Goal: Transaction & Acquisition: Subscribe to service/newsletter

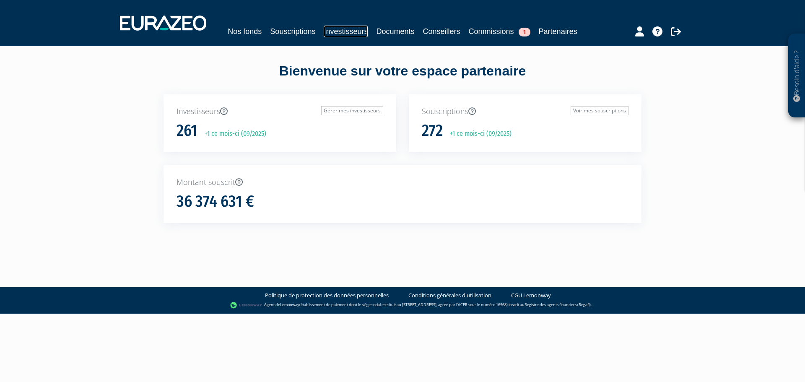
click at [340, 27] on link "Investisseurs" at bounding box center [346, 32] width 44 height 12
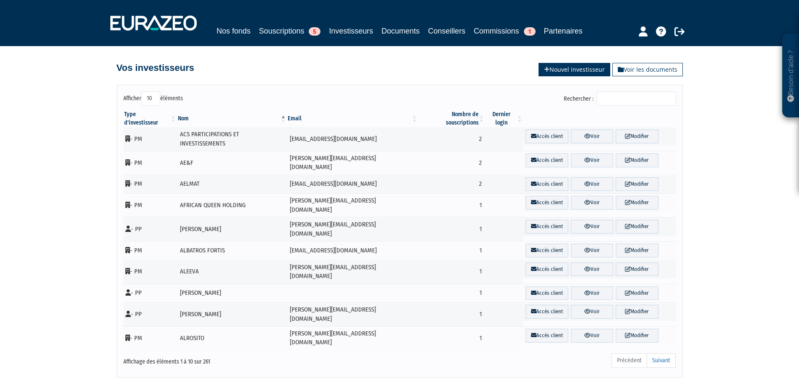
click at [555, 68] on link "Nouvel investisseur" at bounding box center [574, 69] width 72 height 13
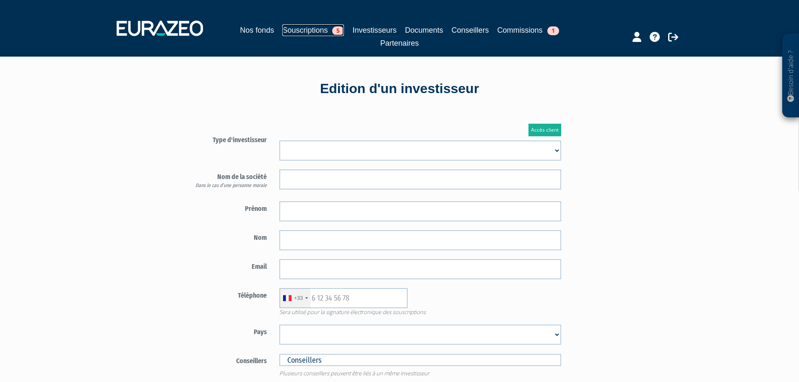
click at [292, 29] on link "Souscriptions 5" at bounding box center [313, 30] width 62 height 12
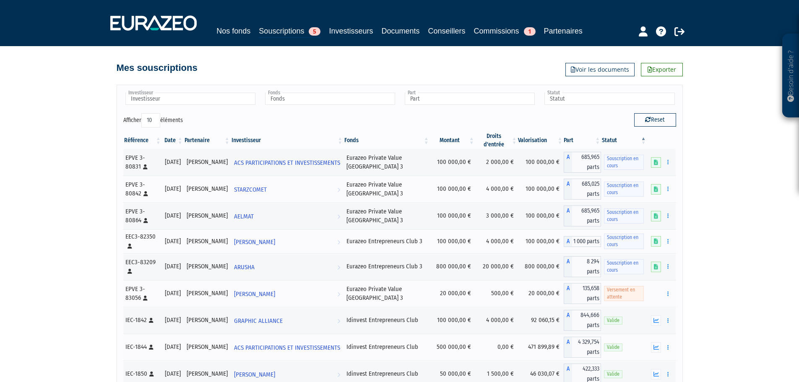
click at [247, 136] on th "Investisseur" at bounding box center [287, 140] width 113 height 17
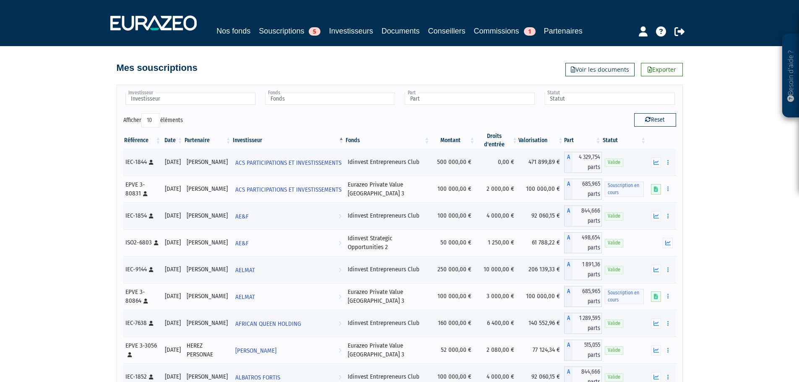
click at [340, 23] on div "Nos fonds Souscriptions 5 Investisseurs Documents Conseillers Commissions 1 Par…" at bounding box center [399, 23] width 591 height 31
click at [342, 31] on link "Investisseurs" at bounding box center [351, 31] width 44 height 12
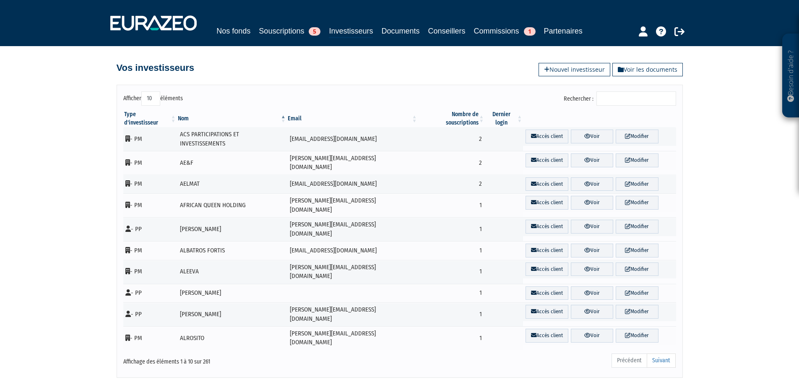
click at [611, 98] on input "Rechercher :" at bounding box center [636, 98] width 80 height 14
click at [610, 98] on input "Rechercher :" at bounding box center [636, 98] width 80 height 14
paste input "Jean-Charles CASTELLANO"
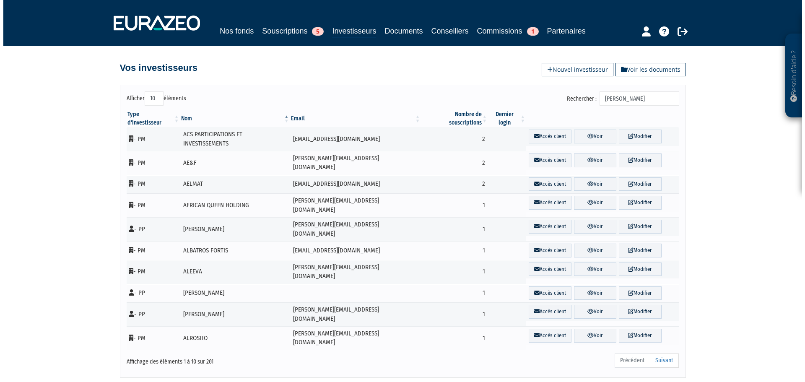
scroll to position [0, 2]
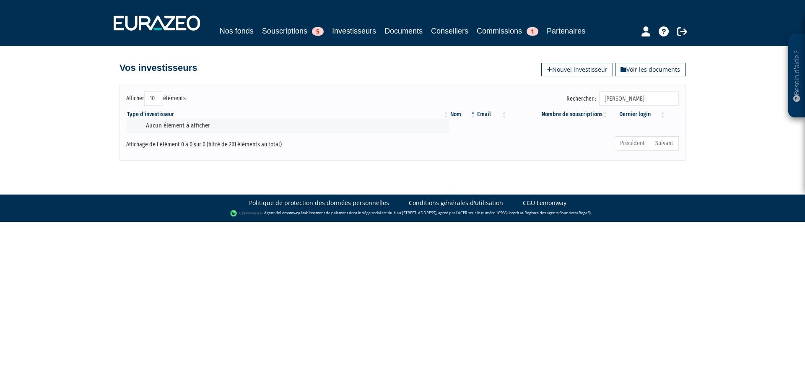
type input "Jean-Charles CASTELLANO"
click at [281, 29] on link "Souscriptions 5" at bounding box center [293, 31] width 62 height 12
click at [354, 29] on link "Investisseurs" at bounding box center [354, 31] width 44 height 13
click at [554, 70] on link "Nouvel investisseur" at bounding box center [577, 69] width 72 height 13
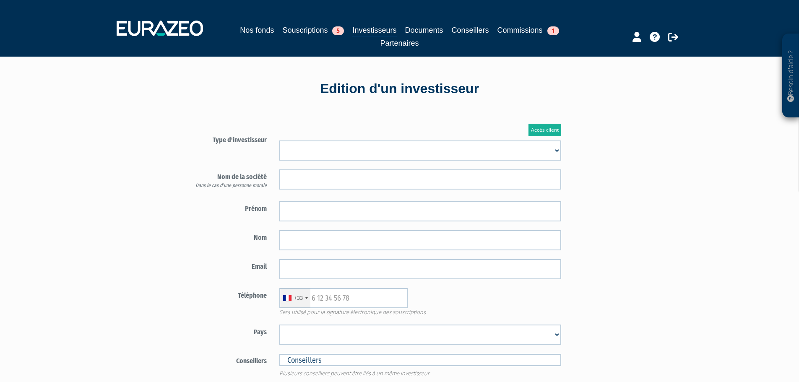
click at [290, 146] on select "Mr Mme Société" at bounding box center [420, 150] width 282 height 20
select select "1"
click at [279, 140] on select "Mr Mme Société" at bounding box center [420, 150] width 282 height 20
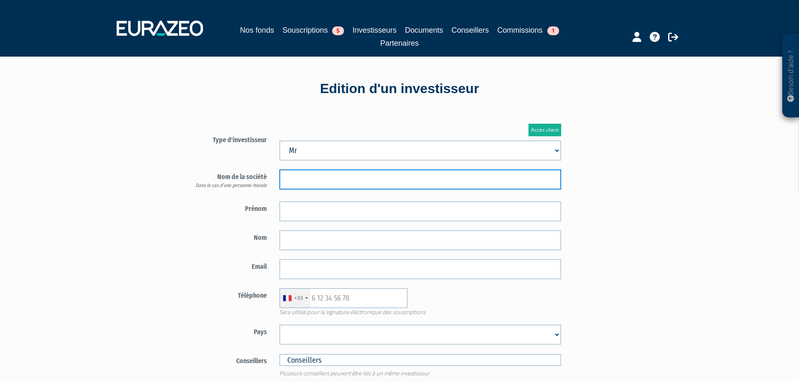
click at [293, 180] on input "text" at bounding box center [420, 179] width 282 height 20
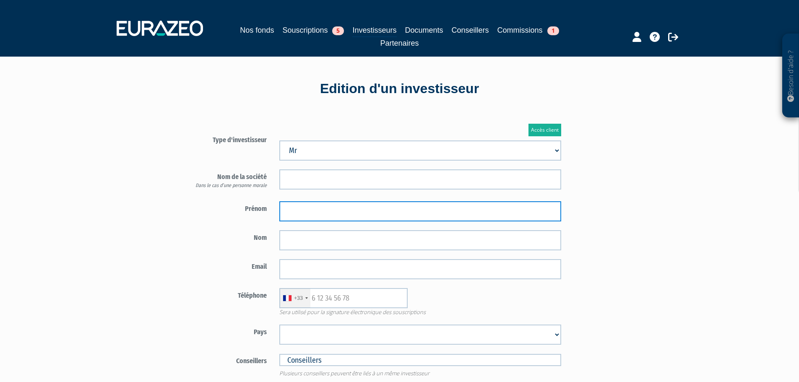
click at [291, 211] on input "text" at bounding box center [420, 211] width 282 height 20
paste input "Jean-Charles CASTELLANO"
drag, startPoint x: 371, startPoint y: 211, endPoint x: 329, endPoint y: 208, distance: 41.6
click at [329, 208] on input "Jean-Charles CASTELLANO" at bounding box center [420, 211] width 282 height 20
type input "Jean-Charles"
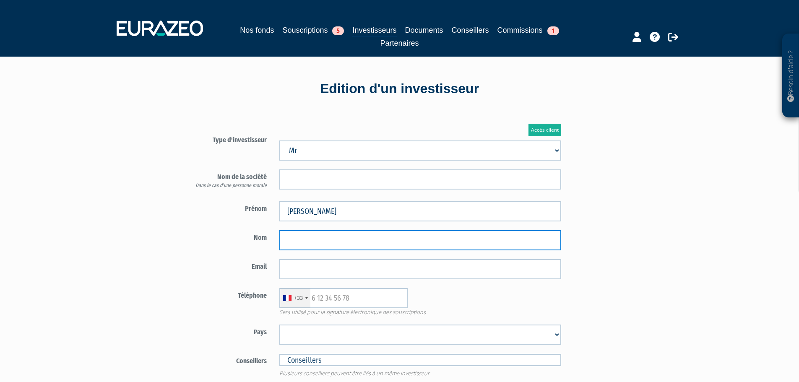
click at [308, 244] on input "text" at bounding box center [420, 240] width 282 height 20
paste input "[PERSON_NAME]"
drag, startPoint x: 310, startPoint y: 242, endPoint x: 344, endPoint y: 247, distance: 33.9
click at [330, 244] on input "Jean-Charles CASTELLANO" at bounding box center [420, 240] width 282 height 20
click at [331, 239] on input "Jean-Charles CASTELLANO" at bounding box center [420, 240] width 282 height 20
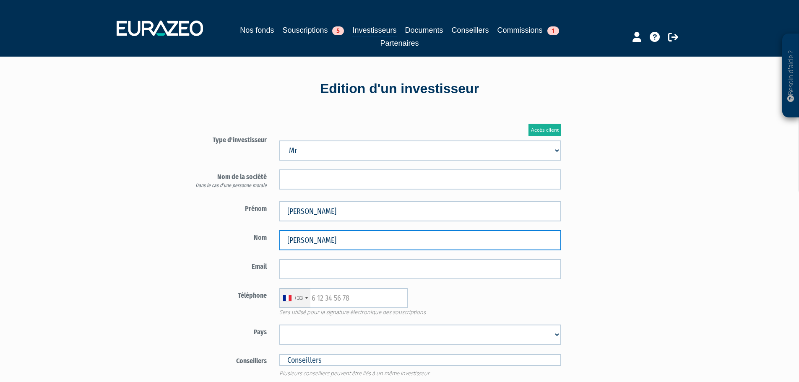
click at [327, 239] on input "Jean-Charles CASTELLANO" at bounding box center [420, 240] width 282 height 20
drag, startPoint x: 327, startPoint y: 239, endPoint x: 274, endPoint y: 242, distance: 53.3
click at [274, 242] on div "Jean-Charles CASTELLANO" at bounding box center [420, 240] width 294 height 20
click at [318, 240] on input "Jean-Charles CASTELLANO" at bounding box center [420, 240] width 282 height 20
drag, startPoint x: 325, startPoint y: 239, endPoint x: 309, endPoint y: 239, distance: 15.1
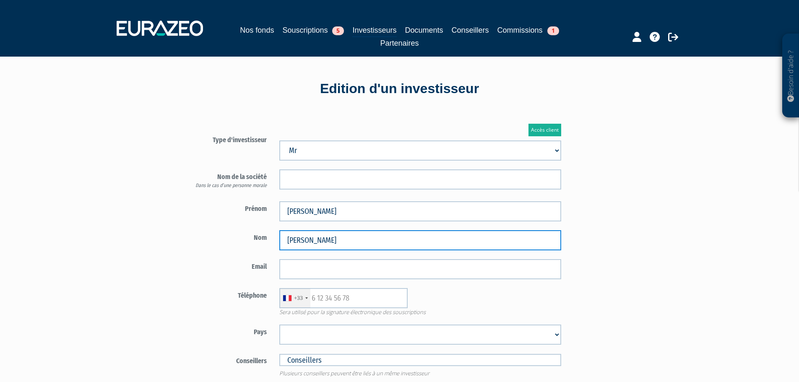
click at [309, 239] on input "[PERSON_NAME]" at bounding box center [420, 240] width 282 height 20
click at [327, 239] on input "[PERSON_NAME]" at bounding box center [420, 240] width 282 height 20
drag, startPoint x: 327, startPoint y: 239, endPoint x: 281, endPoint y: 239, distance: 45.7
click at [281, 239] on input "[PERSON_NAME]" at bounding box center [420, 240] width 282 height 20
type input "CASTELLANO"
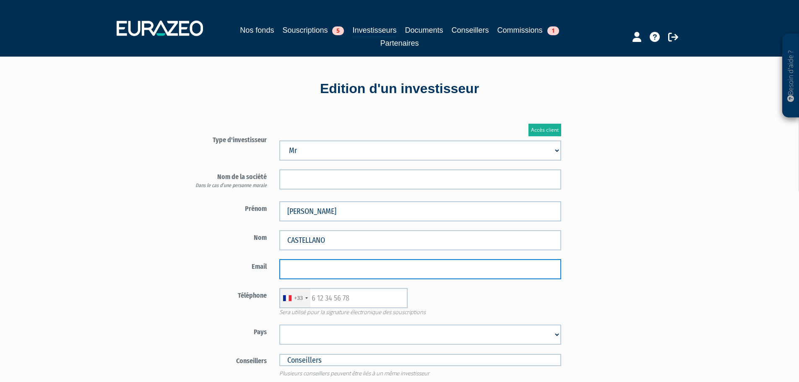
click at [295, 268] on input "email" at bounding box center [420, 269] width 282 height 20
paste input "[EMAIL_ADDRESS][DOMAIN_NAME]"
type input "[EMAIL_ADDRESS][DOMAIN_NAME]"
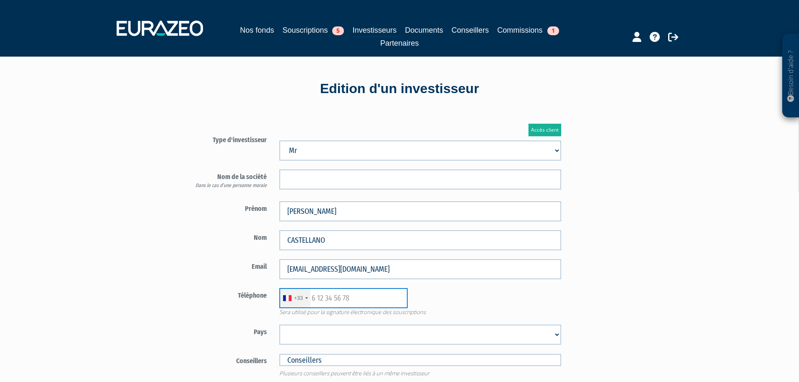
click at [325, 295] on input "text" at bounding box center [343, 298] width 128 height 20
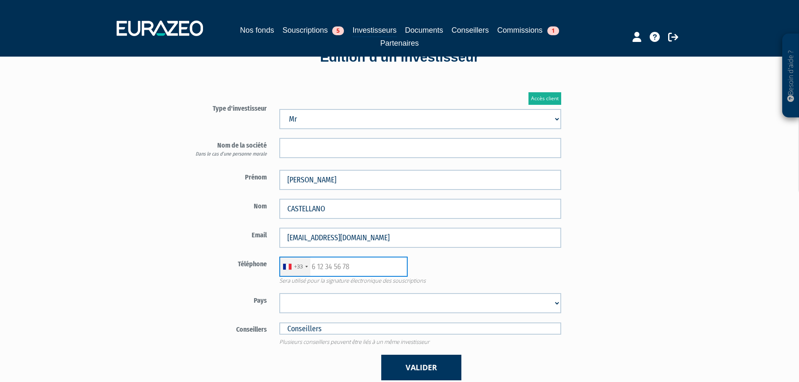
scroll to position [84, 0]
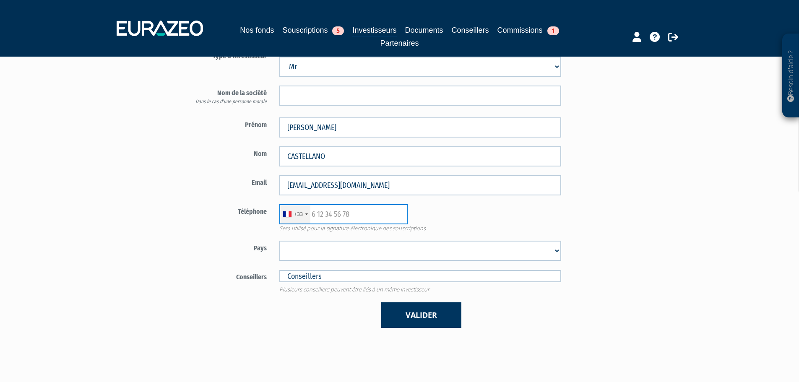
click at [331, 215] on input "text" at bounding box center [343, 214] width 128 height 20
paste input "0672815066"
click at [499, 213] on div "+33 France +33 Germany (Deutschland) +49 Switzerland (Schweiz) +41 Belgium (Bel…" at bounding box center [420, 214] width 294 height 20
click at [317, 214] on input "0672815066" at bounding box center [343, 214] width 128 height 20
type input "672815066"
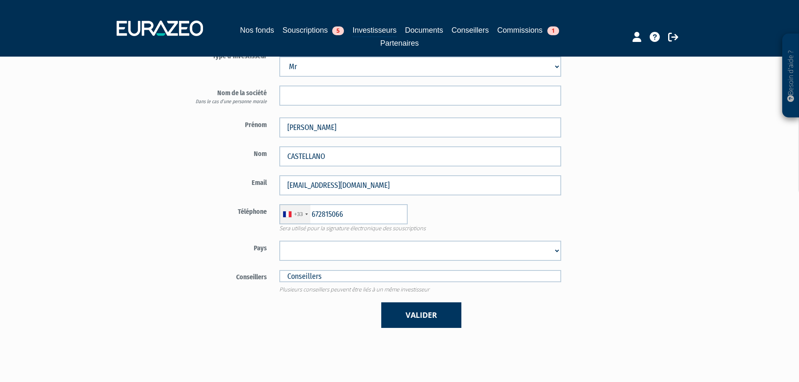
click at [309, 250] on select "Afghanistan Afrique du Sud Albanie Algérie Allemagne Andorre Angola Anguilla An…" at bounding box center [420, 251] width 282 height 20
click at [279, 241] on select "Afghanistan Afrique du Sud Albanie Algérie Allemagne Andorre Angola Anguilla An…" at bounding box center [420, 251] width 282 height 20
click at [319, 250] on select "Afghanistan Afrique du Sud Albanie Algérie Allemagne Andorre Angola Anguilla An…" at bounding box center [420, 251] width 282 height 20
select select "75"
click at [279, 241] on select "Afghanistan Afrique du Sud Albanie Algérie Allemagne Andorre Angola Anguilla An…" at bounding box center [420, 251] width 282 height 20
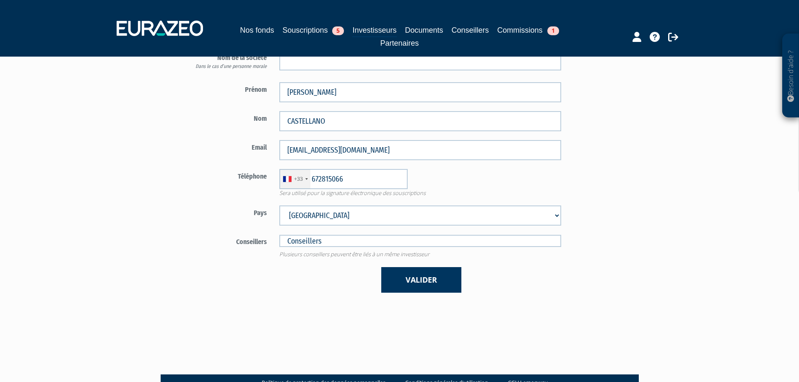
scroll to position [126, 0]
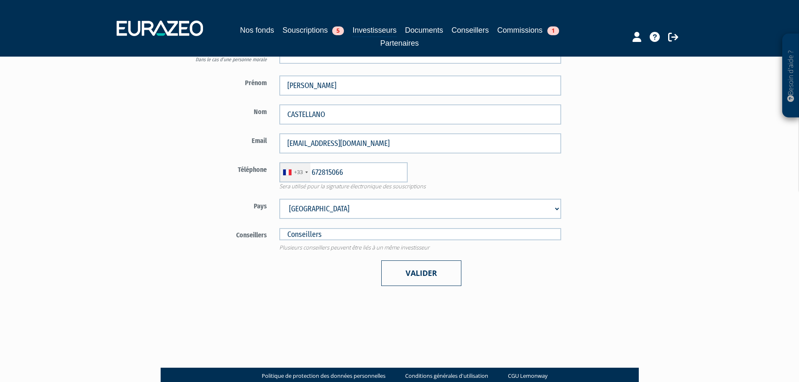
click at [424, 278] on button "Valider" at bounding box center [421, 273] width 80 height 26
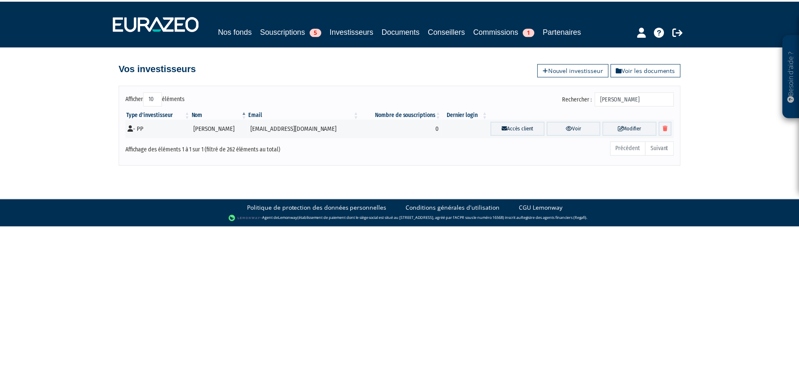
scroll to position [0, 2]
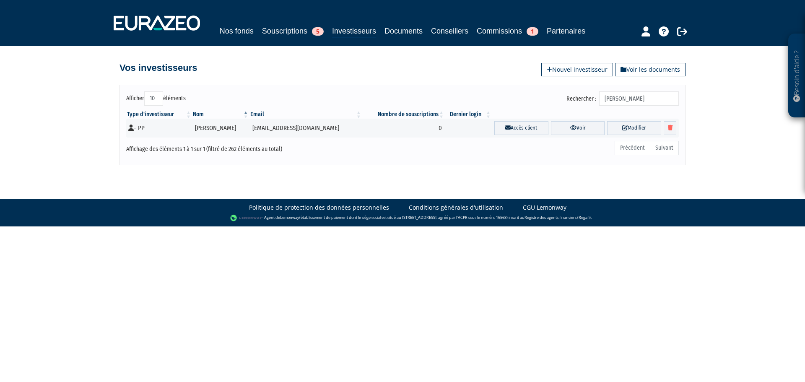
drag, startPoint x: 612, startPoint y: 99, endPoint x: 714, endPoint y: 94, distance: 102.9
click at [714, 94] on div "Besoin d'aide ? × J'ai besoin d'aide Si vous avez une question à propos du fonc…" at bounding box center [402, 82] width 805 height 165
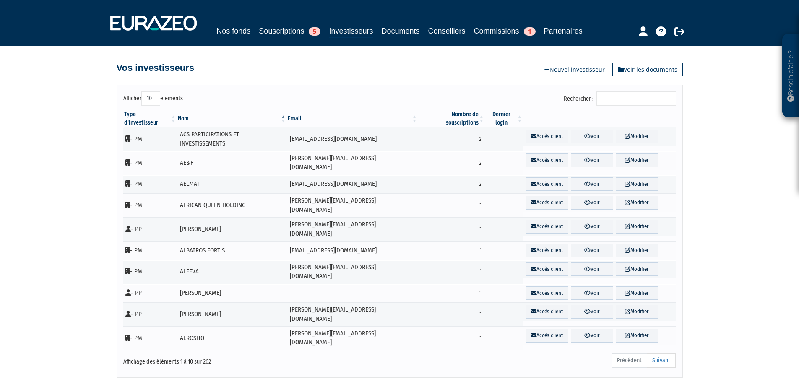
paste input "0672815066"
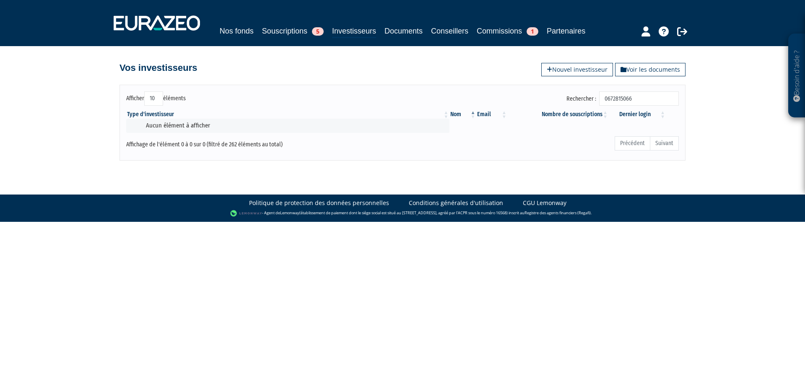
drag, startPoint x: 655, startPoint y: 99, endPoint x: 571, endPoint y: 106, distance: 84.1
click at [571, 106] on div "Rechercher : 0672815066" at bounding box center [544, 99] width 270 height 16
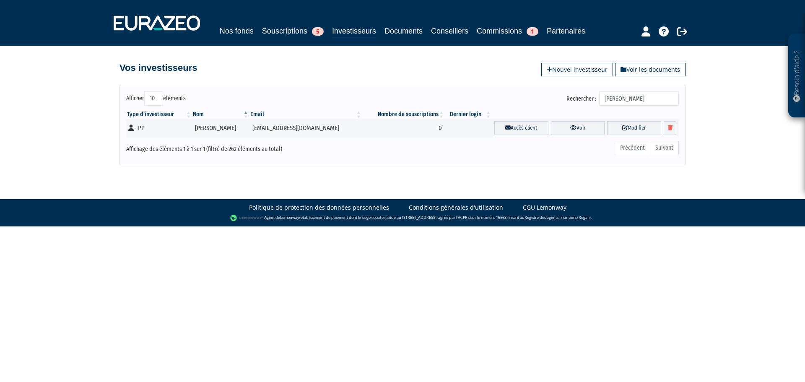
type input "[PERSON_NAME]"
click at [232, 28] on link "Nos fonds" at bounding box center [237, 31] width 34 height 12
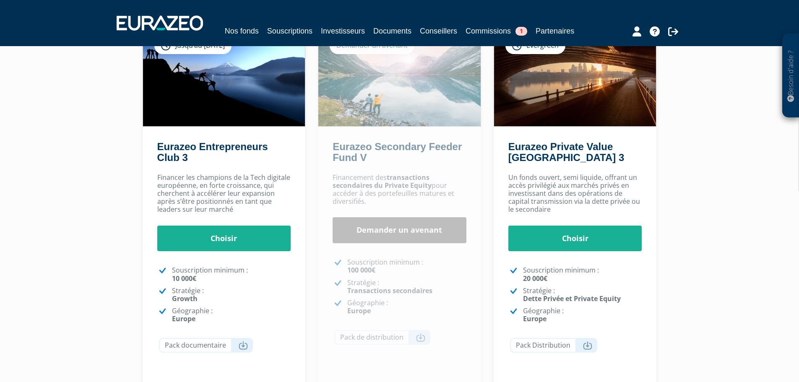
scroll to position [84, 0]
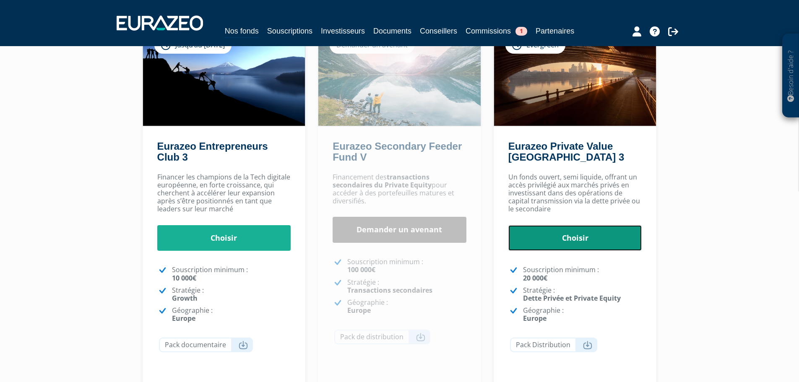
click at [556, 234] on link "Choisir" at bounding box center [575, 238] width 134 height 26
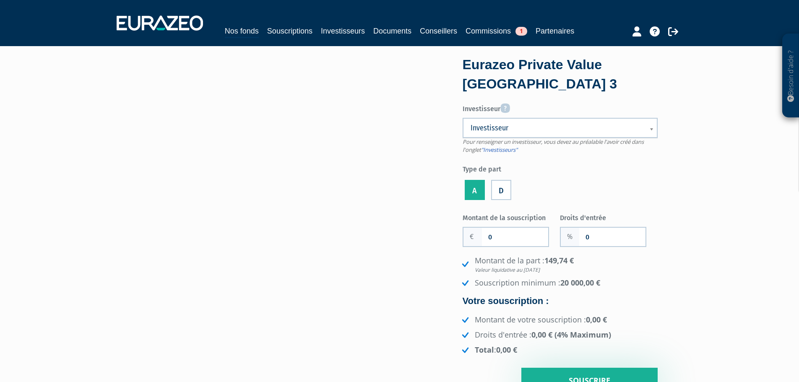
click at [614, 126] on span "Investisseur" at bounding box center [554, 128] width 168 height 10
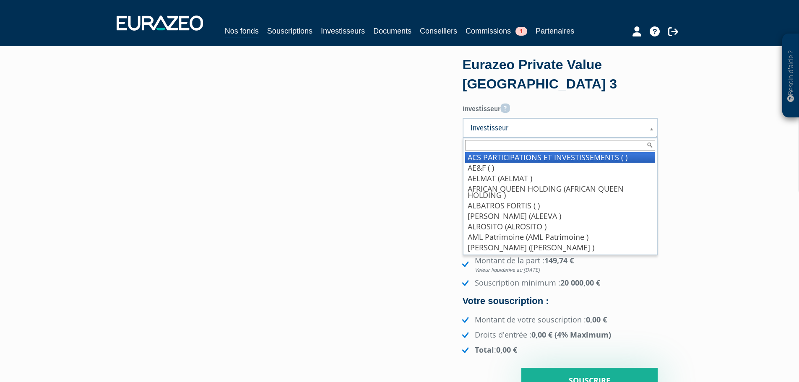
paste input "0672815066"
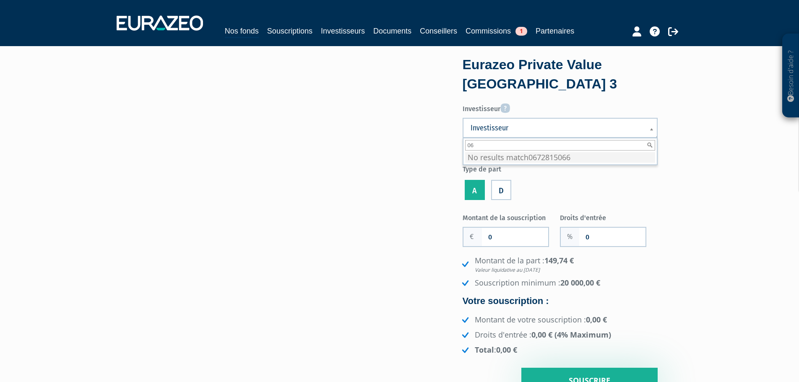
type input "0"
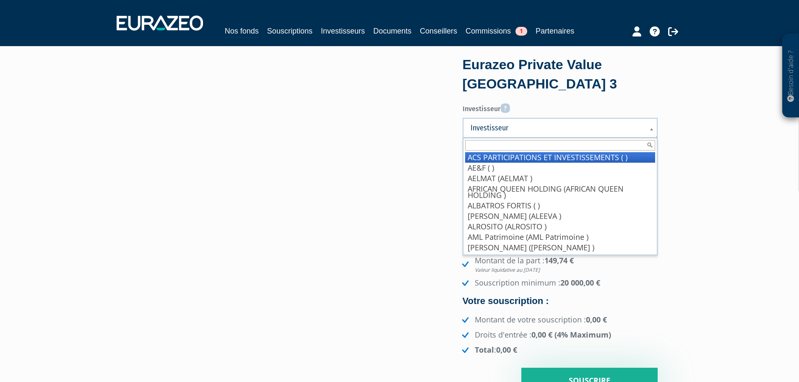
click at [531, 129] on span "Investisseur" at bounding box center [554, 128] width 168 height 10
paste input "Jean-Charles CASTELLANO"
type input "Jean-Charles CASTELLANO"
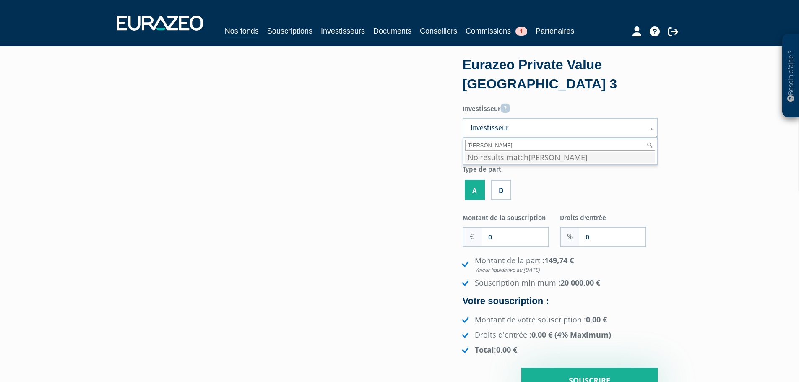
drag, startPoint x: 504, startPoint y: 145, endPoint x: 450, endPoint y: 149, distance: 53.8
click at [450, 149] on div "Eurazeo Private Value Europe 3 Investisseur Pour renseigner un investisseur, vo…" at bounding box center [399, 226] width 528 height 335
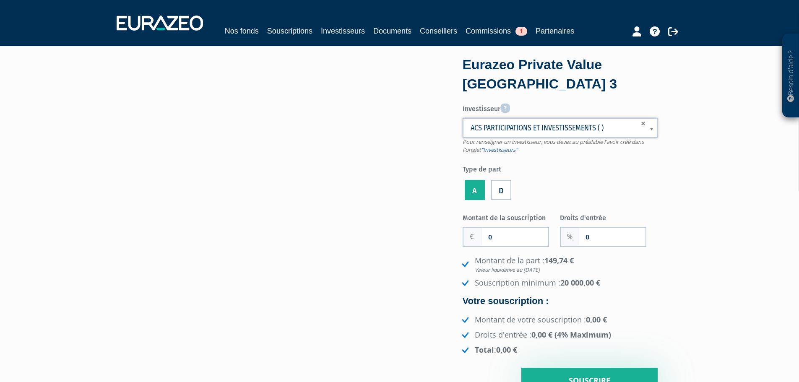
click at [600, 127] on span "ACS PARTICIPATIONS ET INVESTISSEMENTS ( )" at bounding box center [551, 128] width 163 height 10
type input "castella"
click at [534, 158] on li "CASTELLA NO Jean-Charles" at bounding box center [560, 157] width 190 height 10
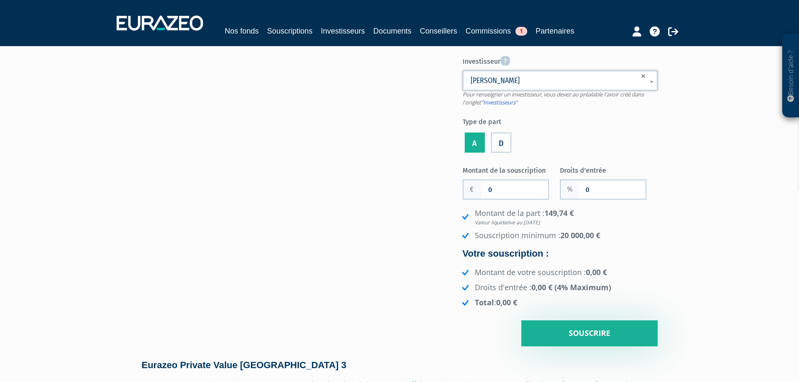
scroll to position [84, 0]
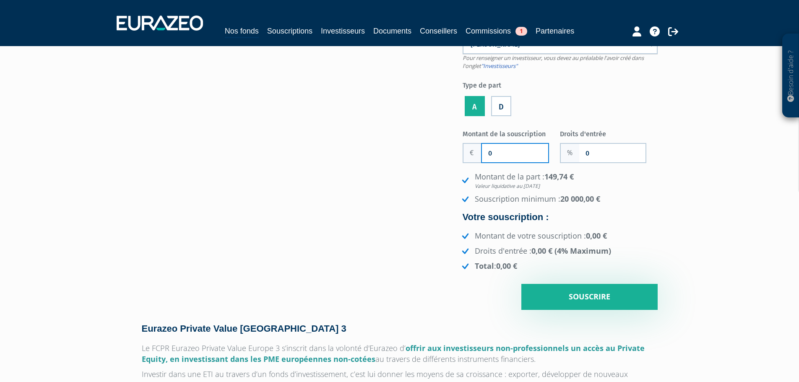
click at [499, 157] on input "0" at bounding box center [515, 153] width 66 height 18
type input "60 000"
click at [600, 154] on input "0" at bounding box center [612, 153] width 66 height 18
click at [600, 153] on input "0" at bounding box center [612, 153] width 66 height 18
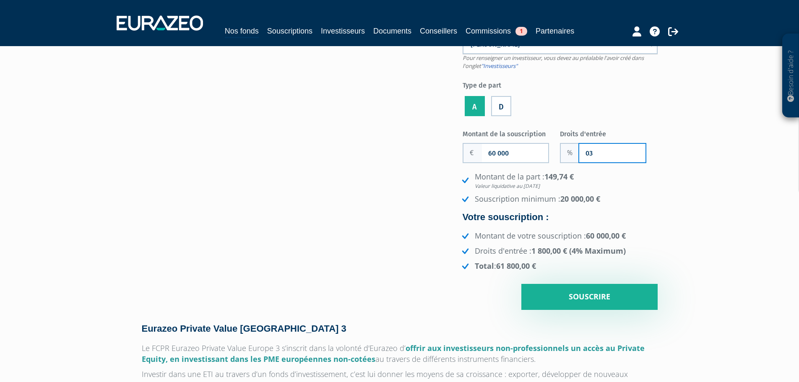
type input "0"
type input "3"
drag, startPoint x: 589, startPoint y: 152, endPoint x: 593, endPoint y: 155, distance: 5.1
click at [590, 153] on input "3" at bounding box center [612, 153] width 66 height 18
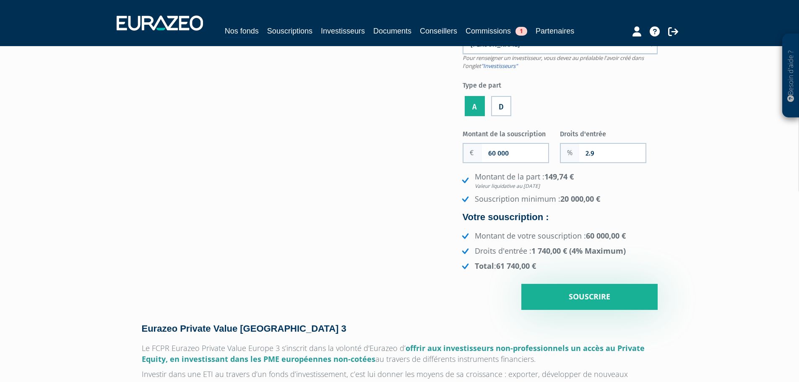
click at [596, 152] on input "2.9" at bounding box center [612, 153] width 66 height 18
click at [602, 153] on input "2.91" at bounding box center [612, 153] width 66 height 18
type input "2"
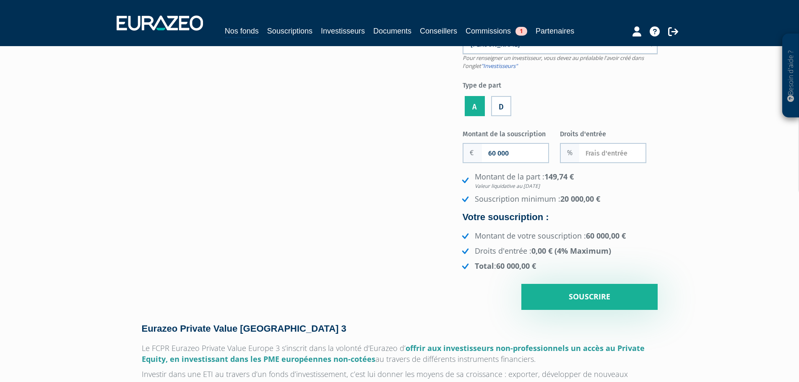
type input "0"
drag, startPoint x: 510, startPoint y: 151, endPoint x: 463, endPoint y: 153, distance: 47.0
click at [463, 153] on div "60 000" at bounding box center [505, 153] width 86 height 20
click at [502, 153] on input "58" at bounding box center [515, 153] width 66 height 18
type input "58 250"
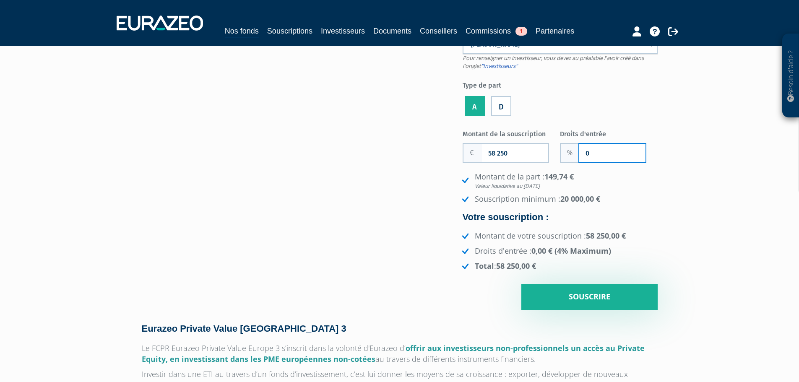
click at [593, 153] on input "0" at bounding box center [612, 153] width 66 height 18
type input "3"
click at [507, 153] on input "58 250" at bounding box center [515, 153] width 66 height 18
click at [510, 151] on input "58 300" at bounding box center [515, 153] width 66 height 18
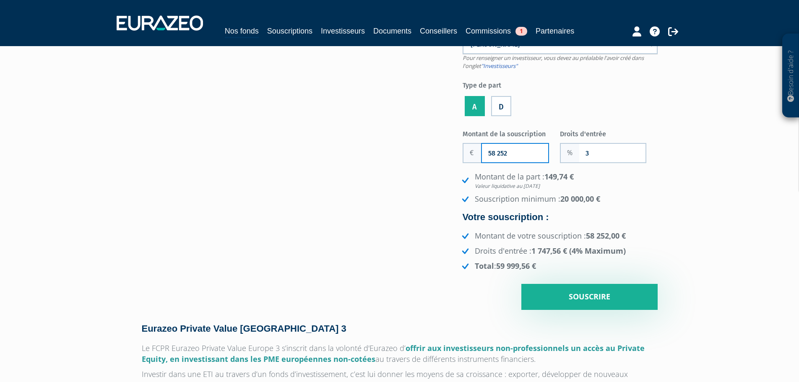
type input "58 252"
click at [598, 151] on input "3" at bounding box center [612, 153] width 66 height 18
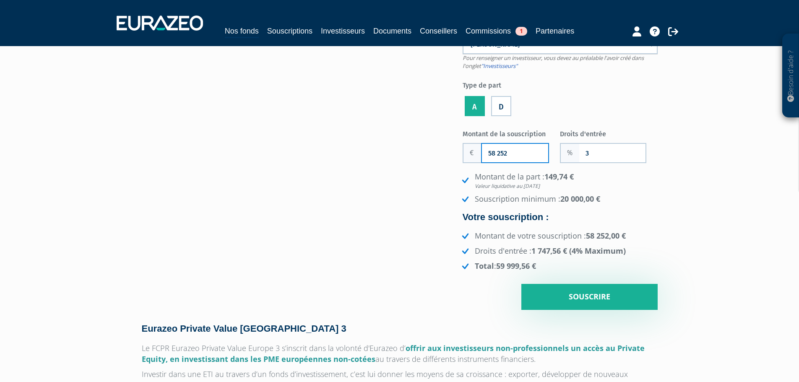
click at [506, 151] on input "58 252" at bounding box center [515, 153] width 66 height 18
click at [593, 151] on input "3" at bounding box center [612, 153] width 66 height 18
drag, startPoint x: 666, startPoint y: 170, endPoint x: 642, endPoint y: 170, distance: 23.9
click at [589, 154] on input "3" at bounding box center [612, 153] width 66 height 18
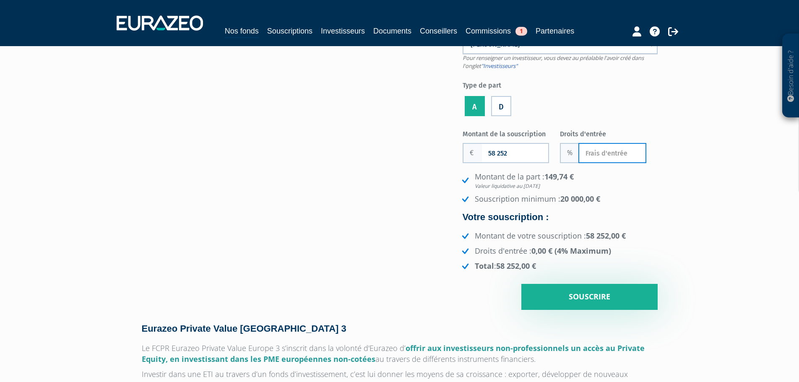
type input "3"
click at [509, 151] on input "58 252" at bounding box center [515, 153] width 66 height 18
type input "58 253"
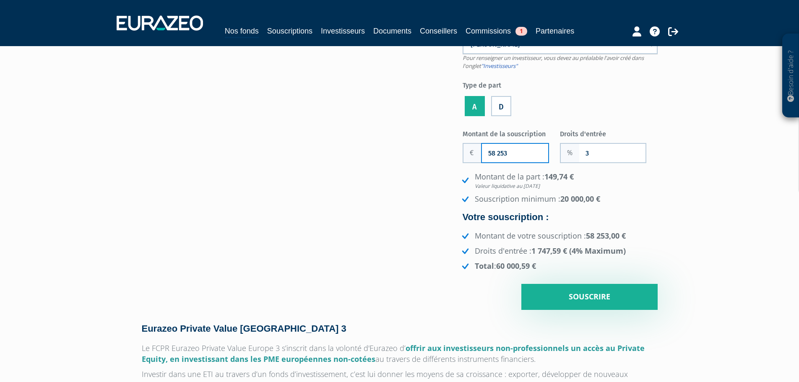
click at [509, 151] on input "58 253" at bounding box center [515, 153] width 66 height 18
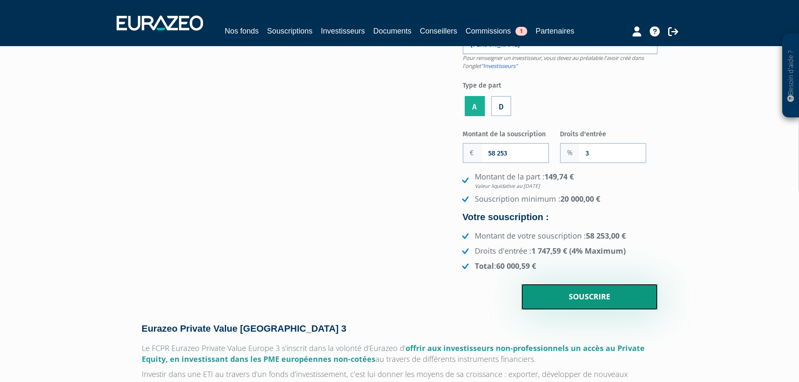
click at [586, 299] on input "Souscrire" at bounding box center [589, 297] width 136 height 26
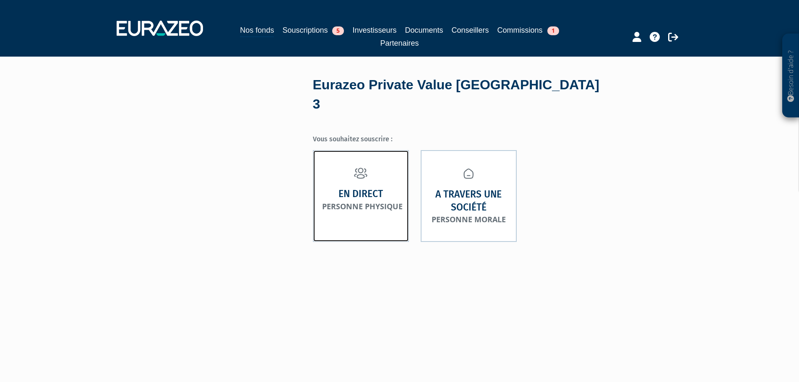
click at [357, 187] on strong "En direct" at bounding box center [360, 193] width 44 height 13
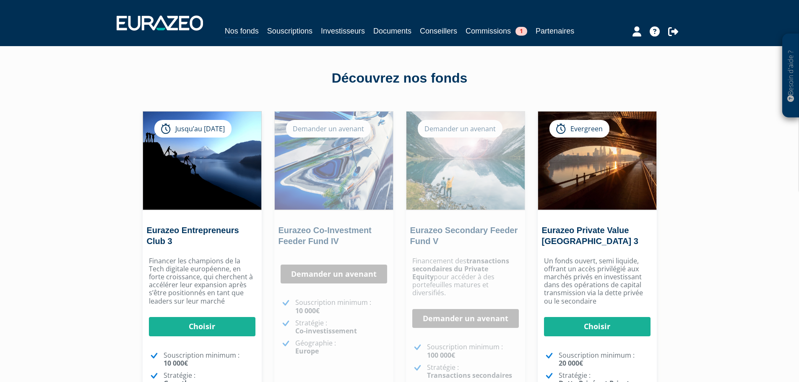
scroll to position [84, 0]
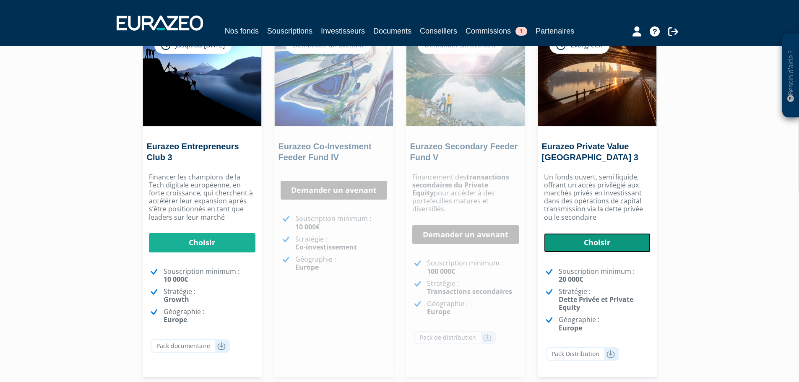
click at [610, 246] on link "Choisir" at bounding box center [597, 242] width 106 height 19
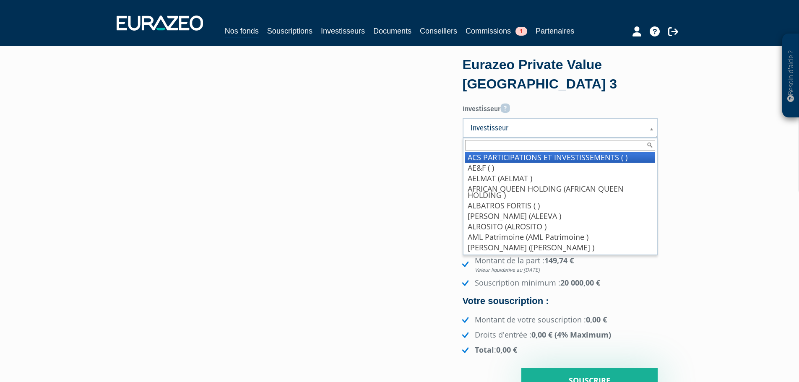
click at [631, 127] on span "Investisseur" at bounding box center [554, 128] width 168 height 10
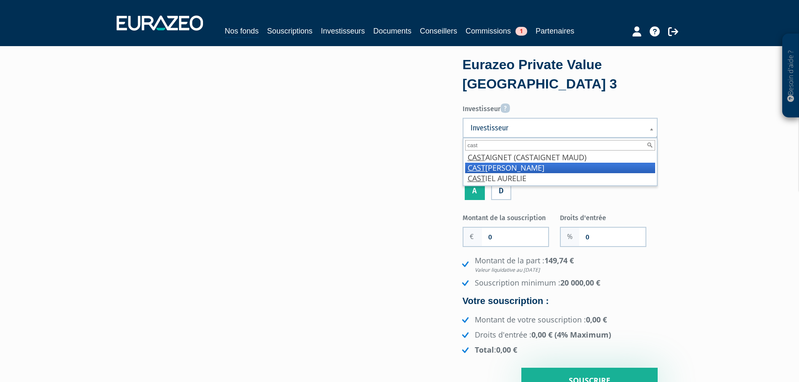
type input "cast"
click at [591, 167] on li "CAST ELLANO Jean-Charles" at bounding box center [560, 168] width 190 height 10
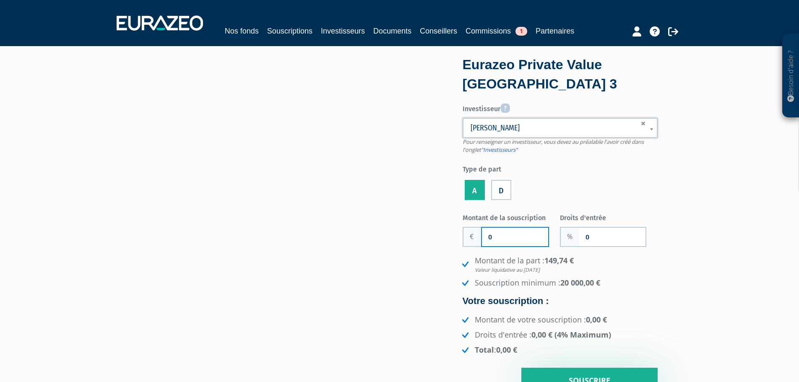
click at [502, 235] on input "0" at bounding box center [515, 237] width 66 height 18
type input "58 200"
click at [592, 236] on input "0" at bounding box center [612, 237] width 66 height 18
type input "3"
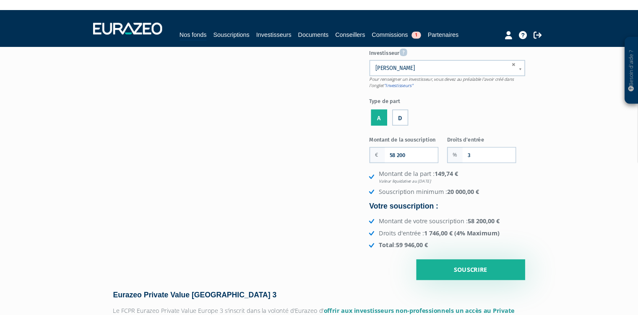
scroll to position [42, 0]
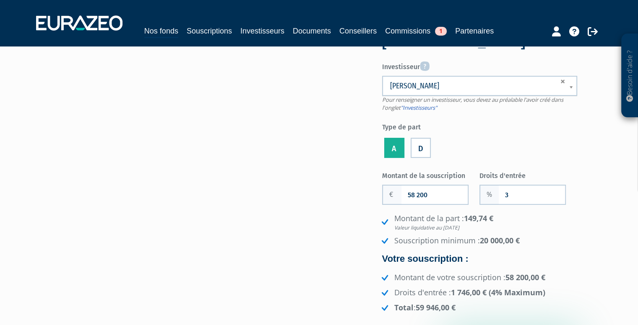
click at [310, 268] on div "Eurazeo Private Value Europe 3 Investisseur Pour renseigner un investisseur, vo…" at bounding box center [319, 184] width 528 height 335
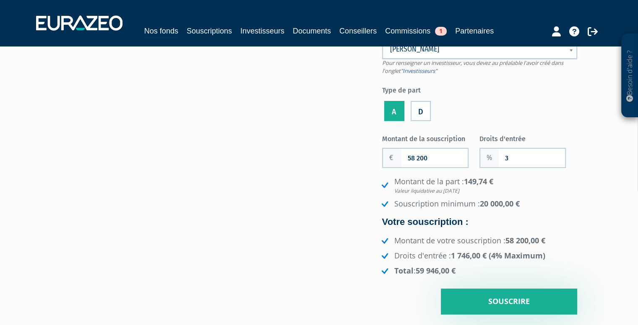
scroll to position [82, 0]
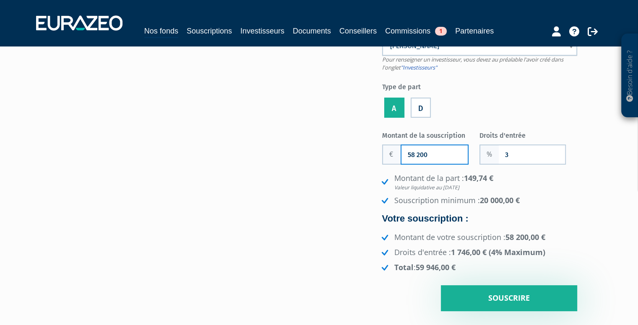
click at [422, 151] on input "58 200" at bounding box center [434, 154] width 66 height 18
type input "58 250"
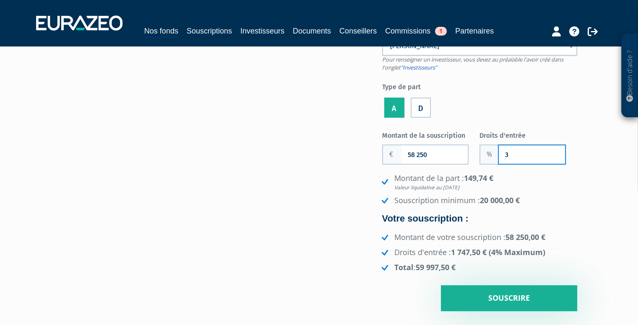
click at [507, 156] on input "3" at bounding box center [532, 154] width 66 height 18
type input "3"
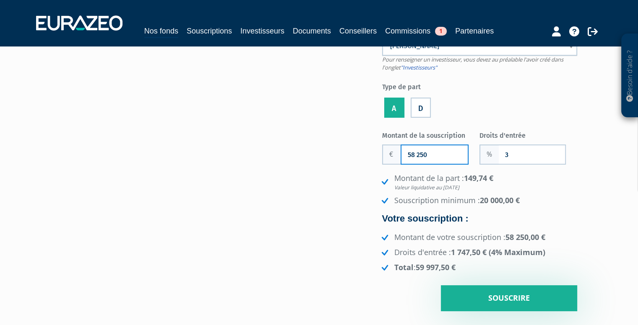
click at [423, 152] on input "58 250" at bounding box center [434, 154] width 66 height 18
click at [562, 210] on div "Montant de la part : 149,74 € Valeur liquidative au 19/09/2025 Souscription min…" at bounding box center [479, 223] width 195 height 100
click at [428, 154] on input "58 260" at bounding box center [434, 154] width 66 height 18
type input "58 250"
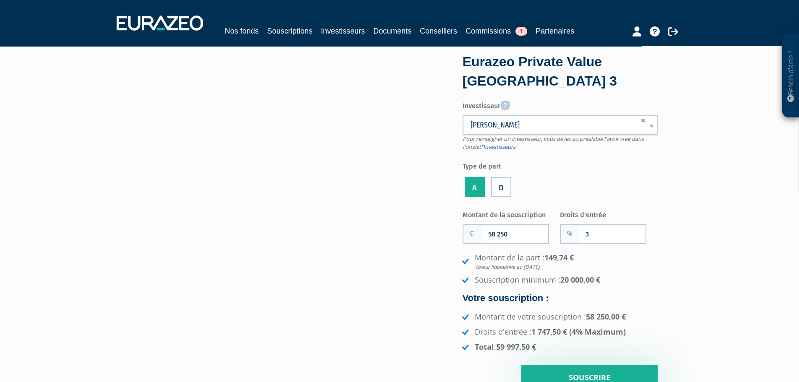
scroll to position [0, 0]
